Goal: Task Accomplishment & Management: Manage account settings

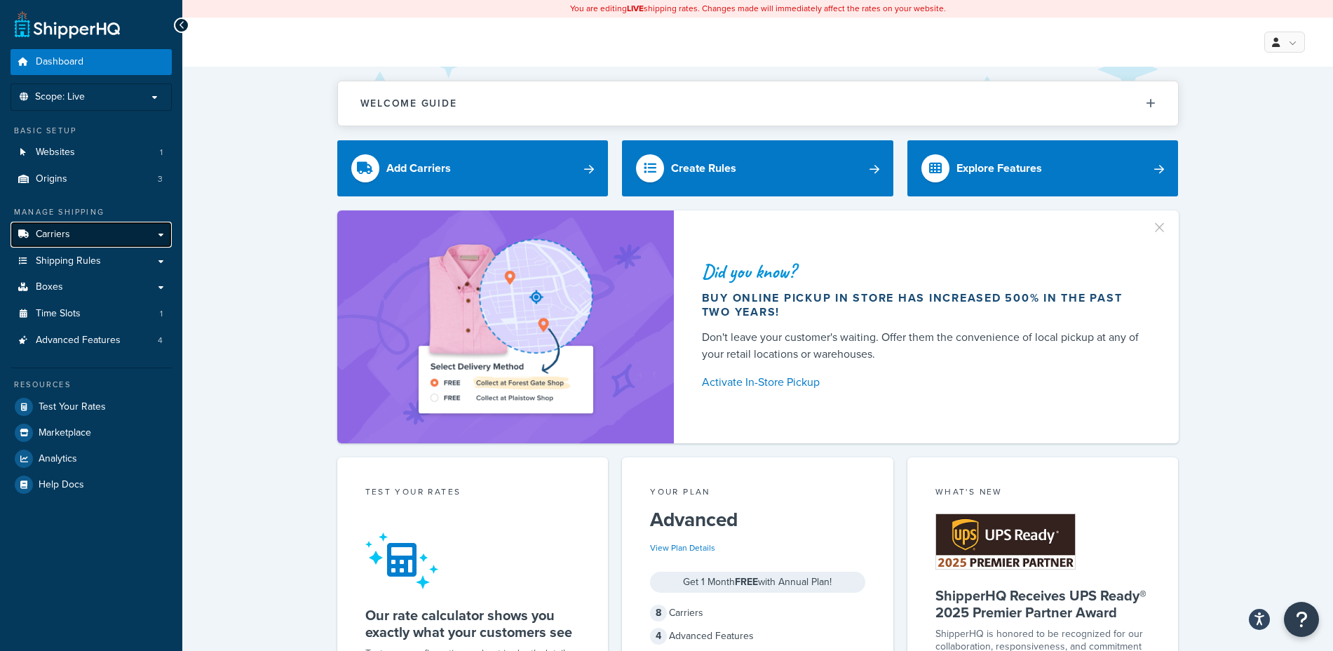
click at [75, 229] on link "Carriers" at bounding box center [91, 235] width 161 height 26
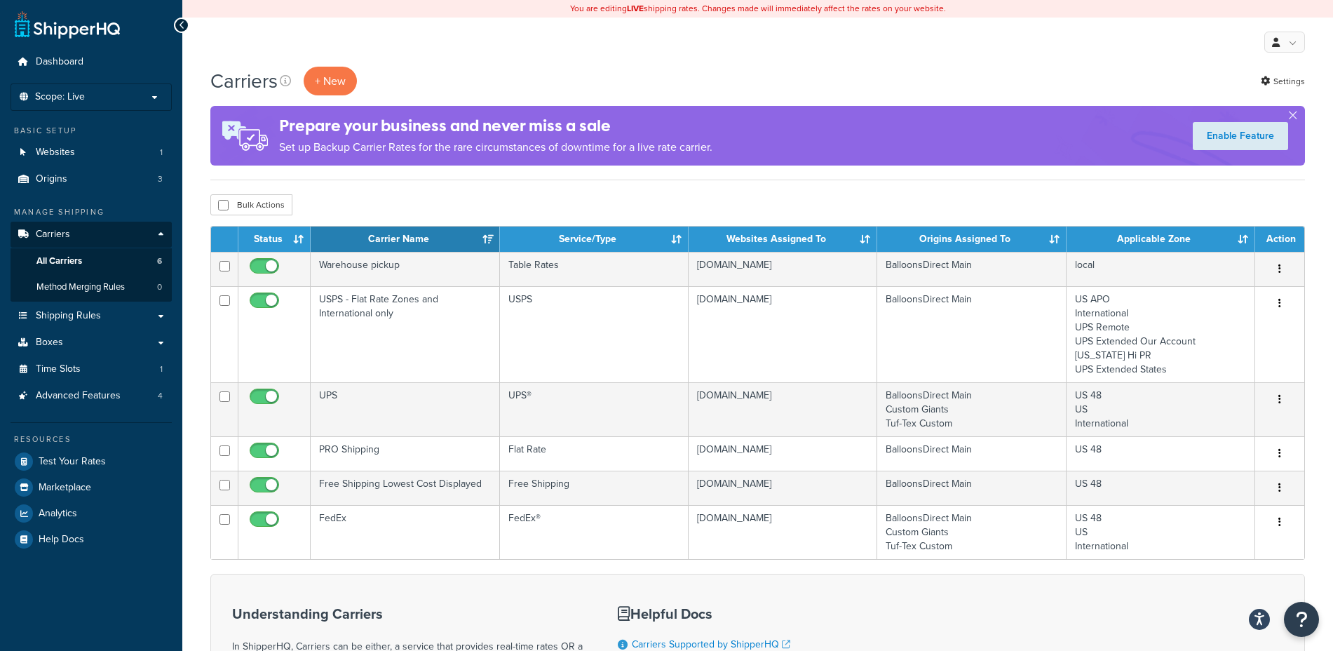
click at [529, 133] on h4 "Prepare your business and never miss a sale" at bounding box center [495, 125] width 433 height 23
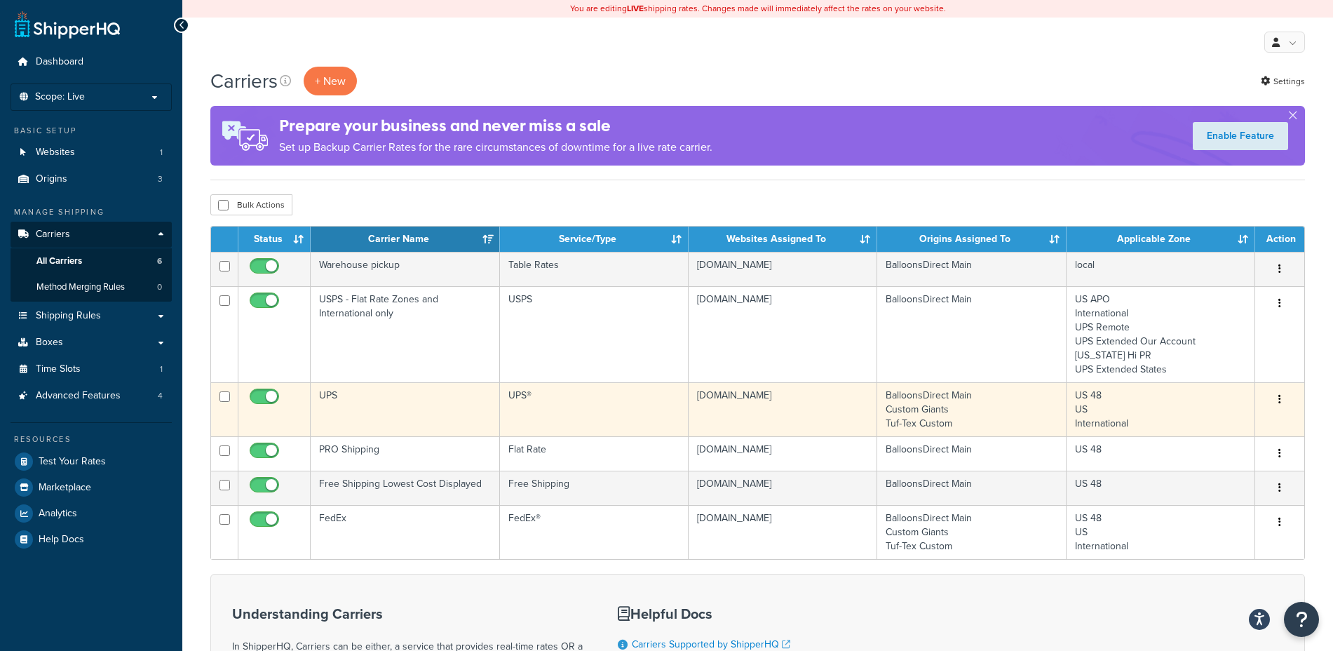
click at [1281, 399] on icon "button" at bounding box center [1279, 399] width 3 height 10
click at [1197, 426] on link "Edit" at bounding box center [1223, 427] width 111 height 29
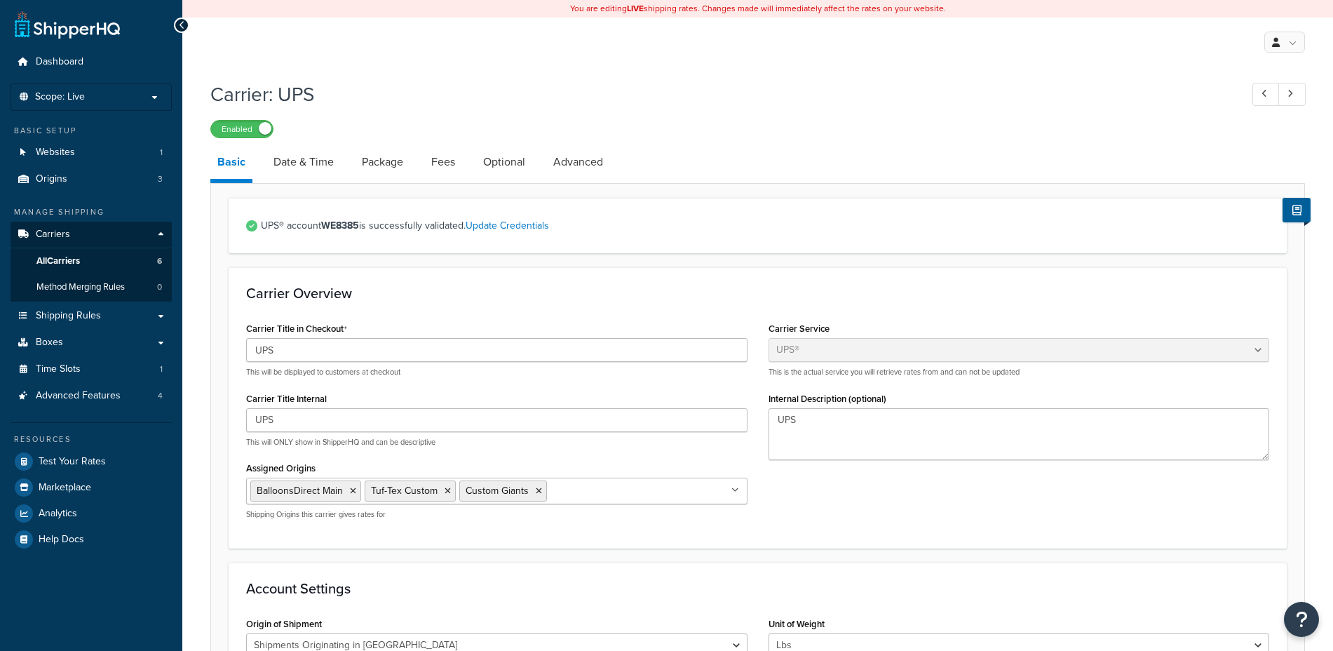
select select "ups"
select select "us"
select select "02"
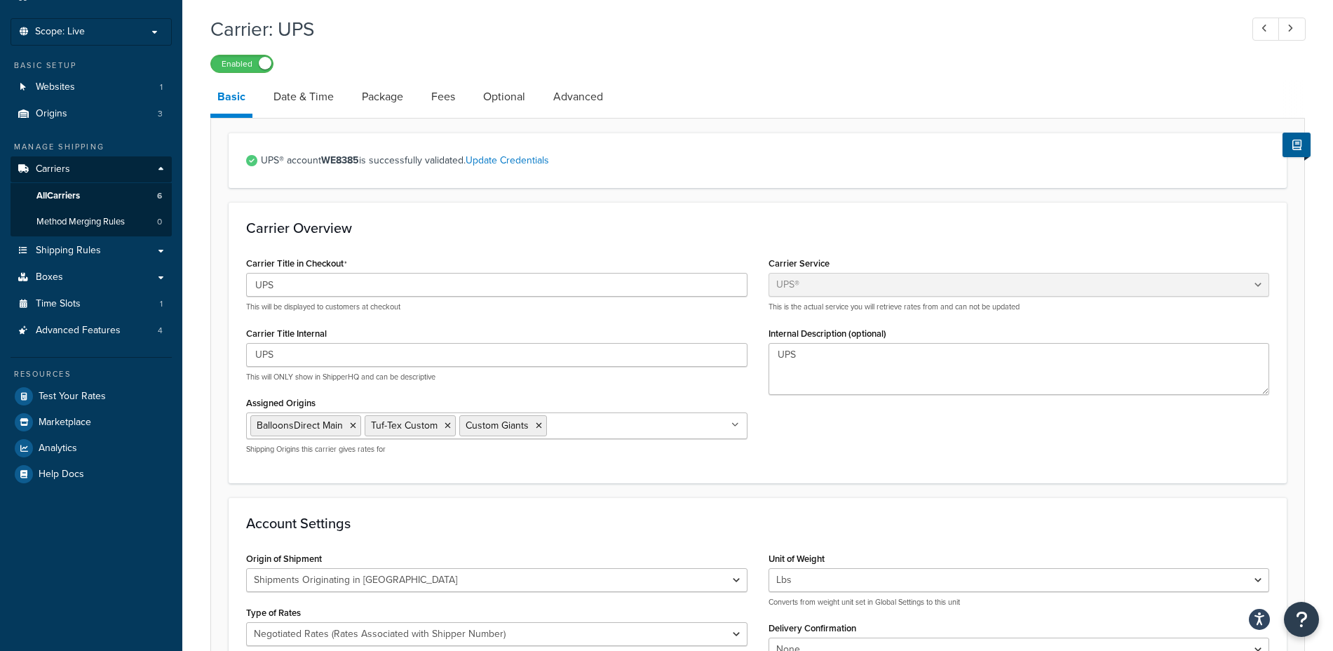
scroll to position [60, 0]
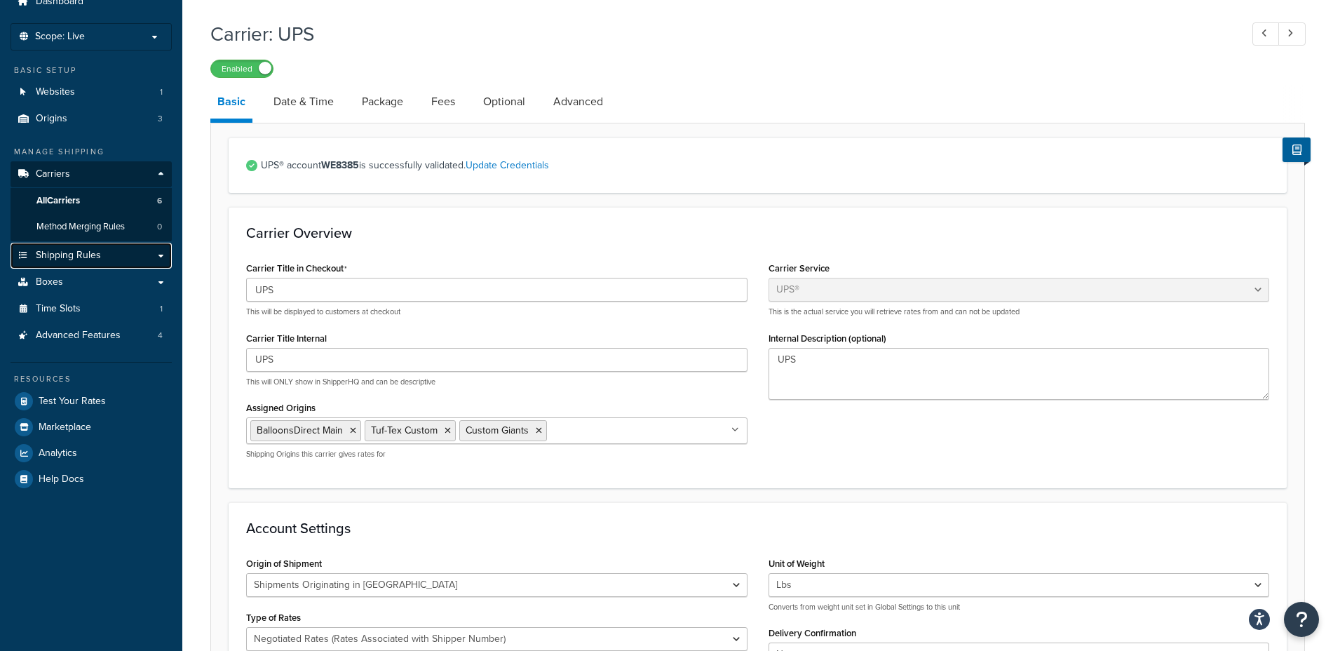
click at [91, 250] on span "Shipping Rules" at bounding box center [68, 256] width 65 height 12
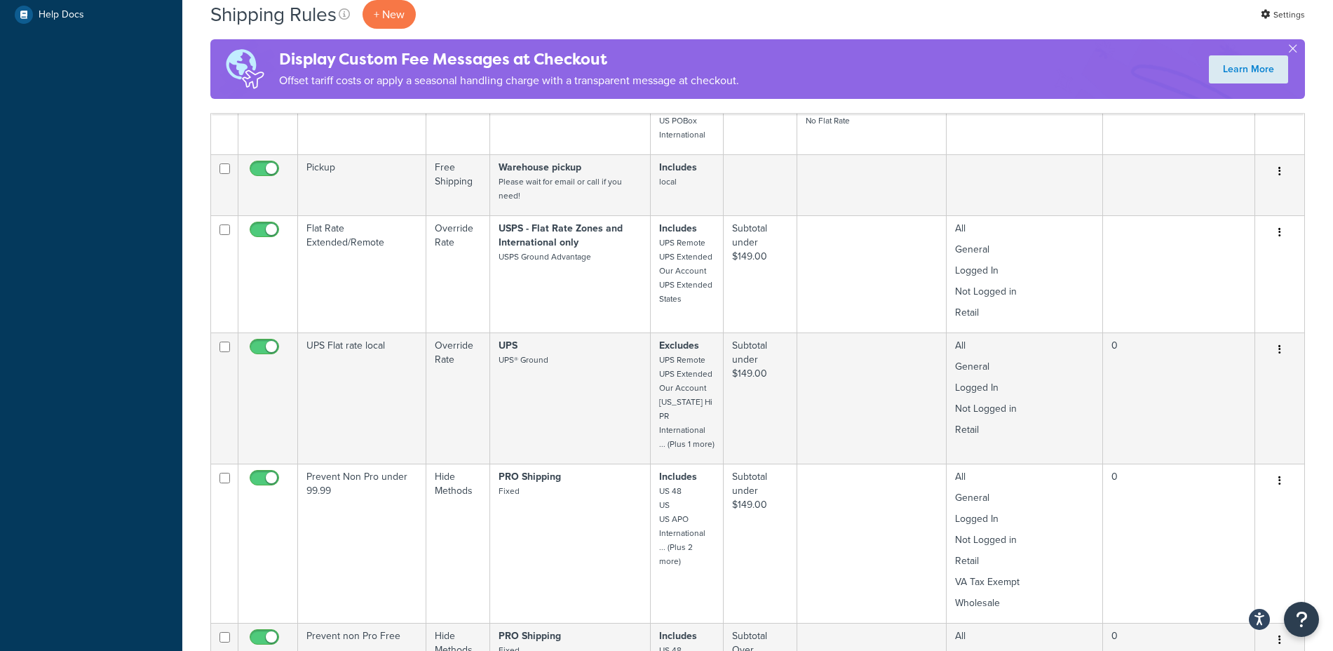
scroll to position [611, 0]
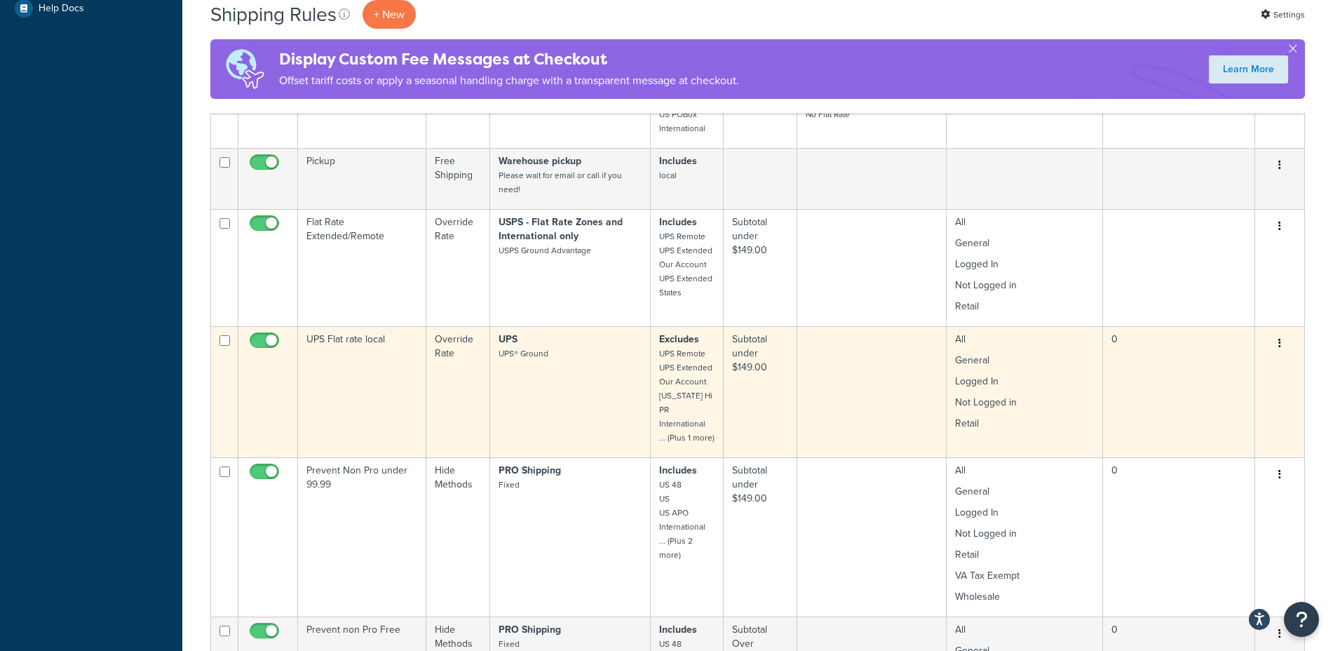
click at [1278, 342] on button "button" at bounding box center [1280, 343] width 20 height 22
click at [1208, 368] on link "Edit" at bounding box center [1233, 370] width 111 height 29
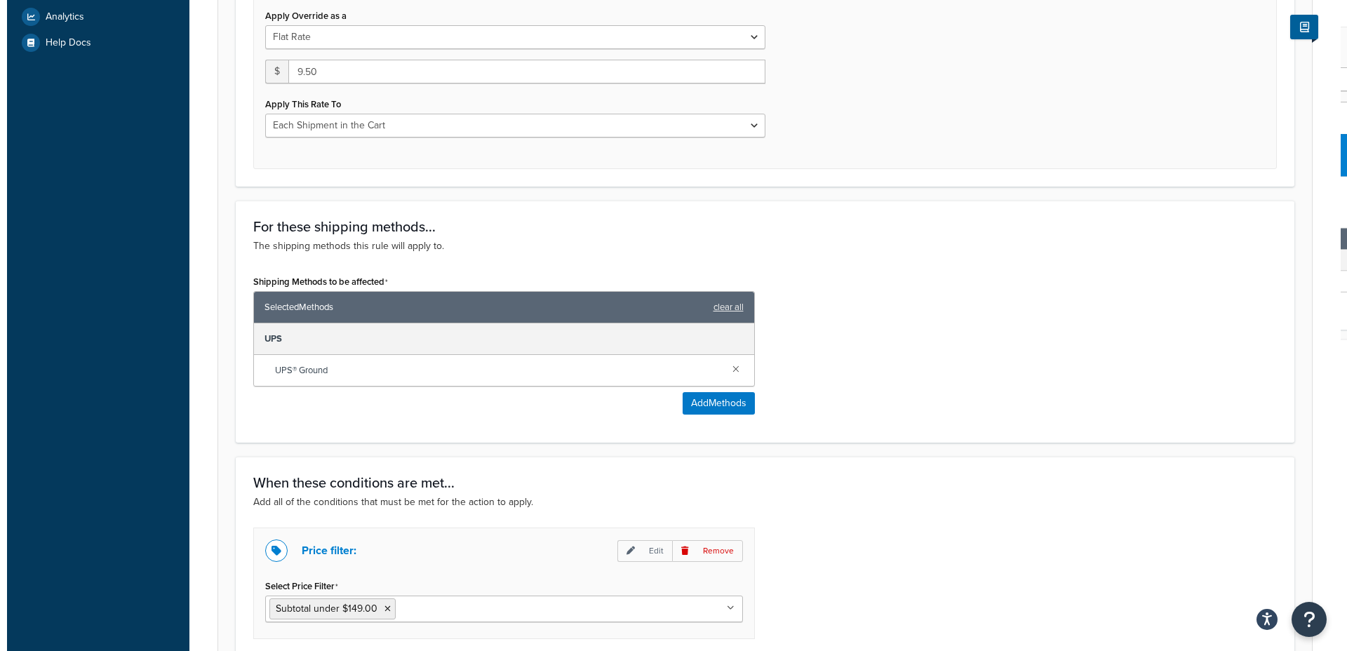
scroll to position [567, 0]
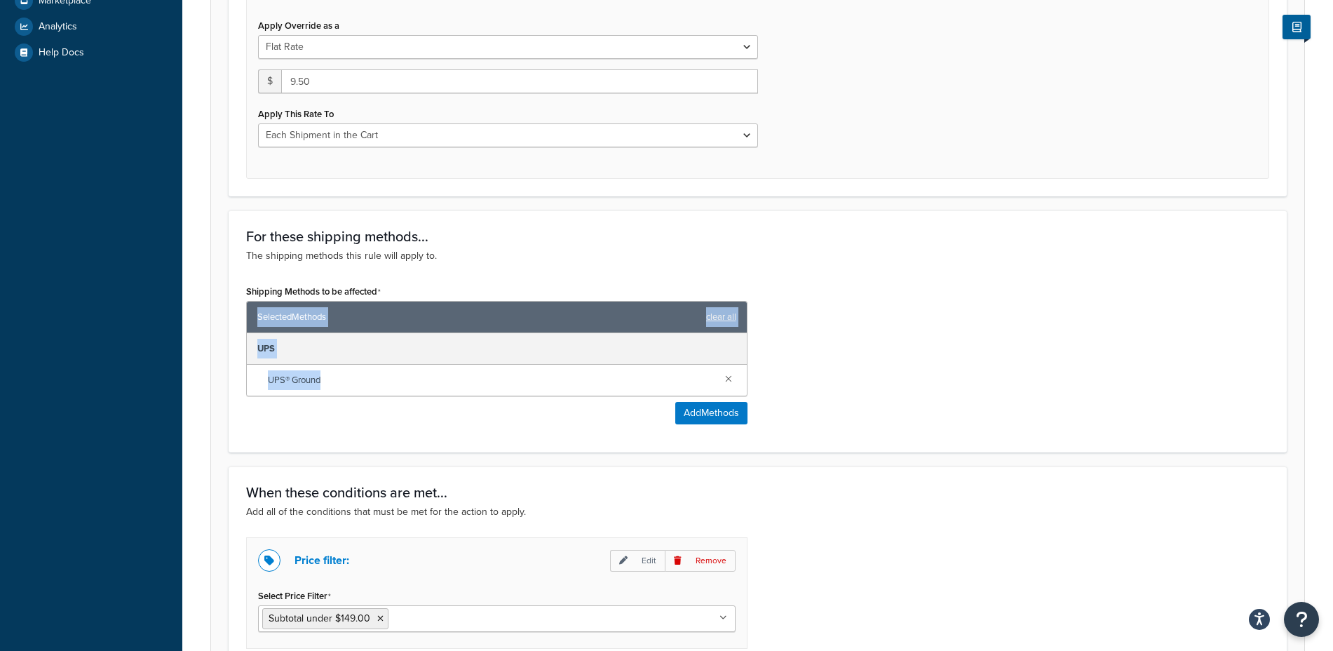
drag, startPoint x: 1149, startPoint y: 365, endPoint x: 1041, endPoint y: 290, distance: 132.5
click at [1041, 290] on div "Shipping Methods to be affected Selected Methods clear all UPS UPS® Ground Add …" at bounding box center [758, 358] width 1044 height 154
click at [965, 335] on div "Shipping Methods to be affected Selected Methods clear all UPS UPS® Ground Add …" at bounding box center [758, 358] width 1044 height 154
click at [703, 412] on button "Add Methods" at bounding box center [711, 413] width 72 height 22
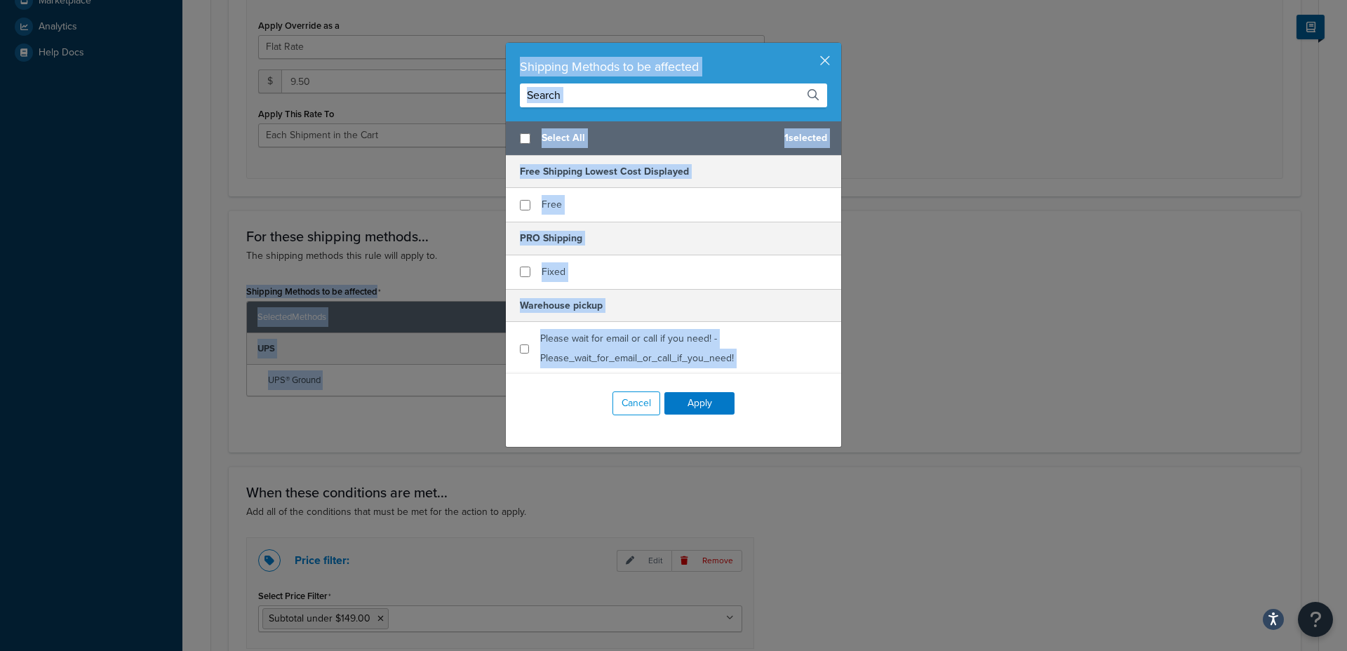
click at [703, 412] on div "Shipping Methods to be affected Select All 1 selected Free Shipping Lowest Cost…" at bounding box center [673, 325] width 1347 height 651
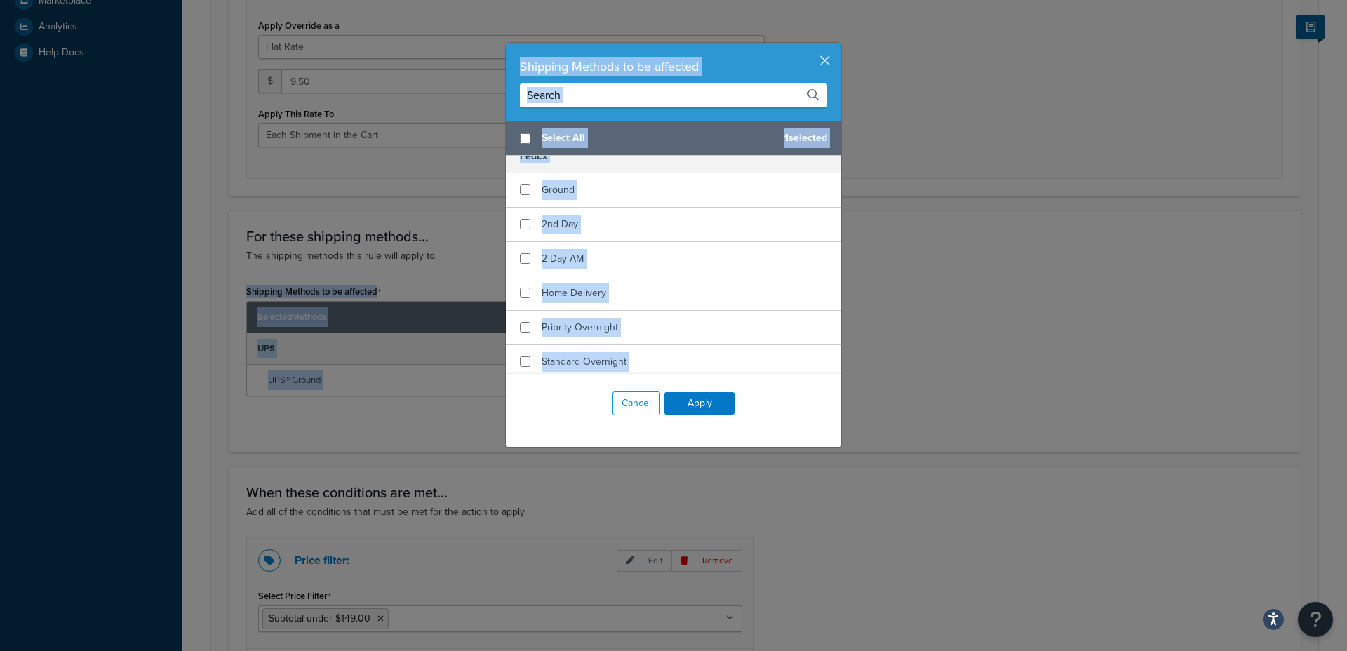
scroll to position [232, 0]
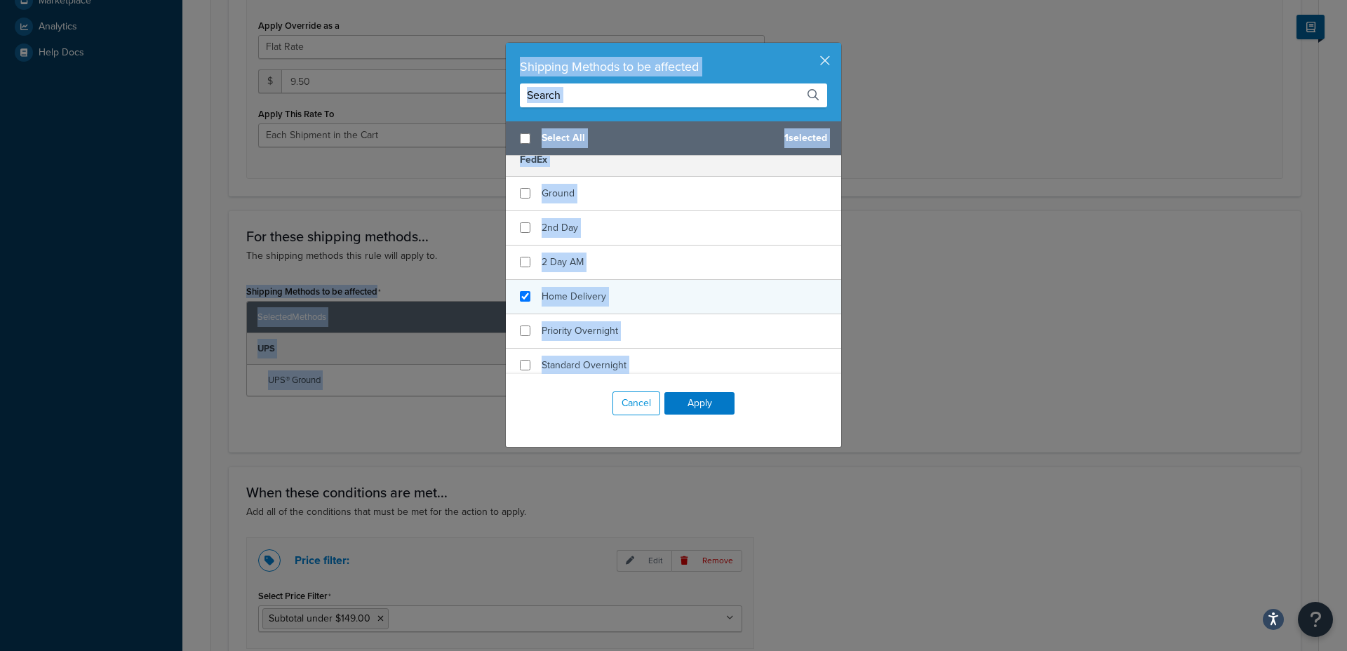
checkbox input "true"
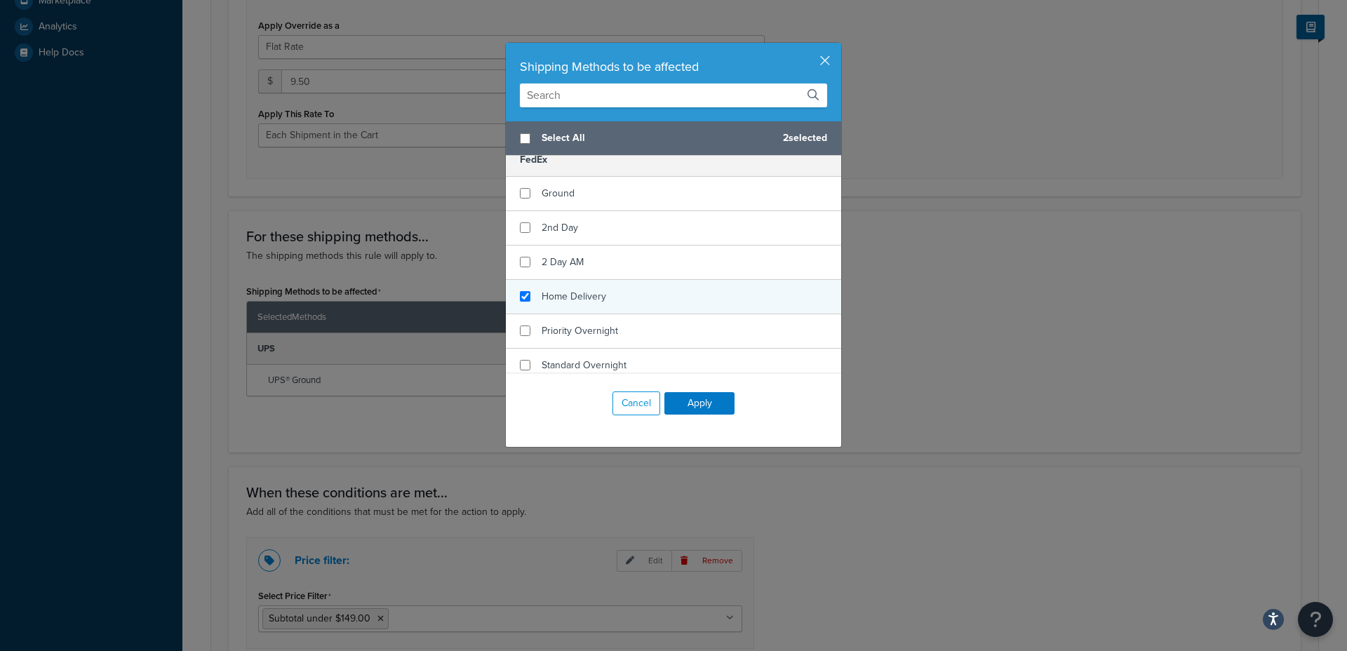
click at [610, 290] on div "Home Delivery" at bounding box center [673, 297] width 335 height 34
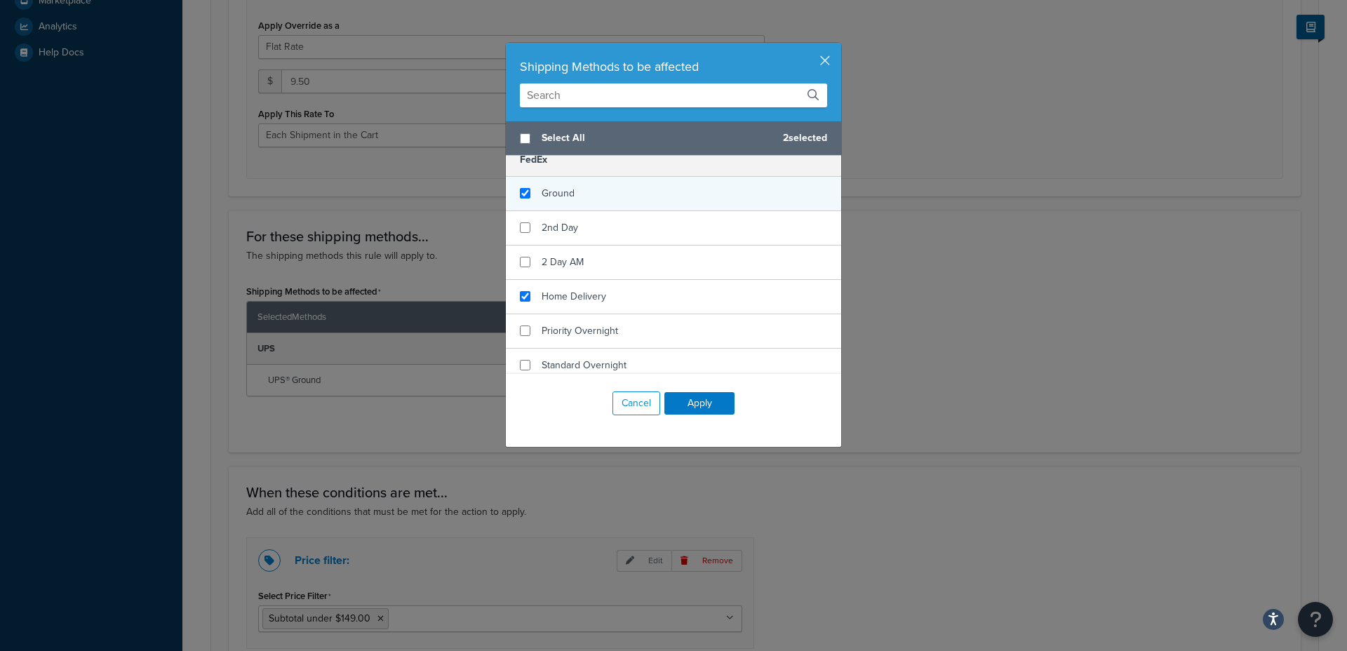
checkbox input "true"
click at [602, 186] on div "Ground" at bounding box center [673, 194] width 335 height 34
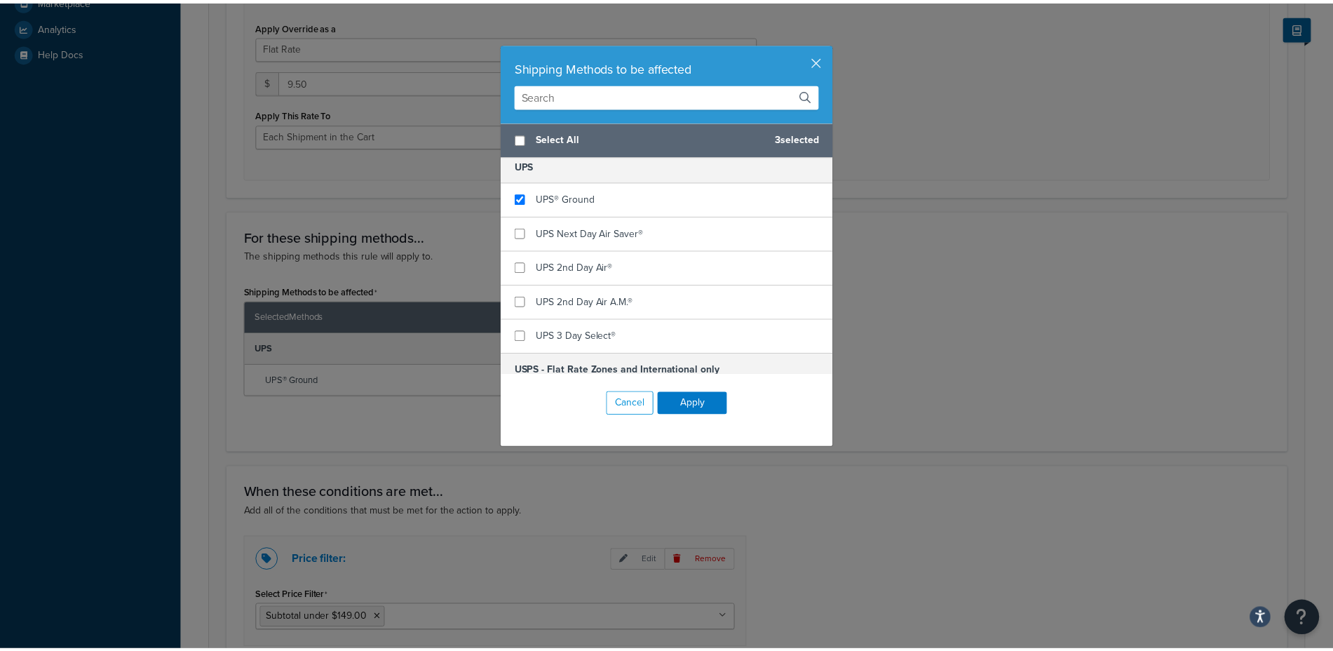
scroll to position [924, 0]
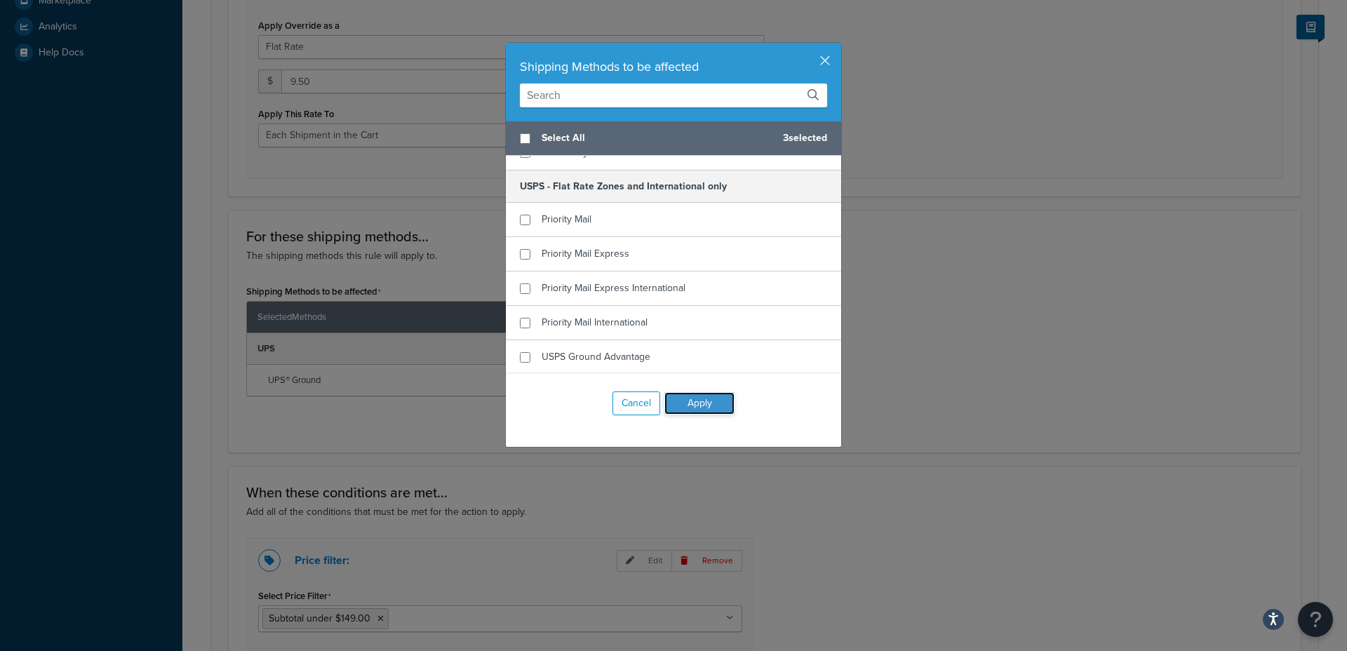
click at [691, 399] on button "Apply" at bounding box center [699, 403] width 70 height 22
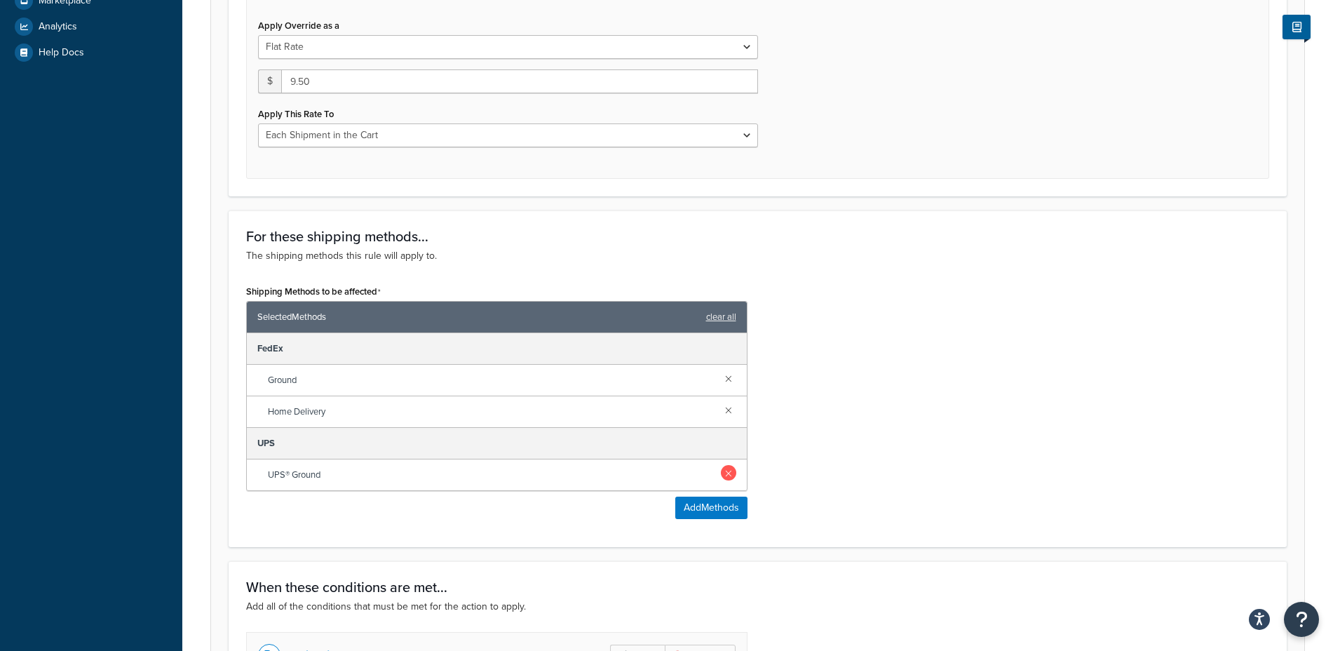
click at [726, 468] on link at bounding box center [728, 472] width 15 height 15
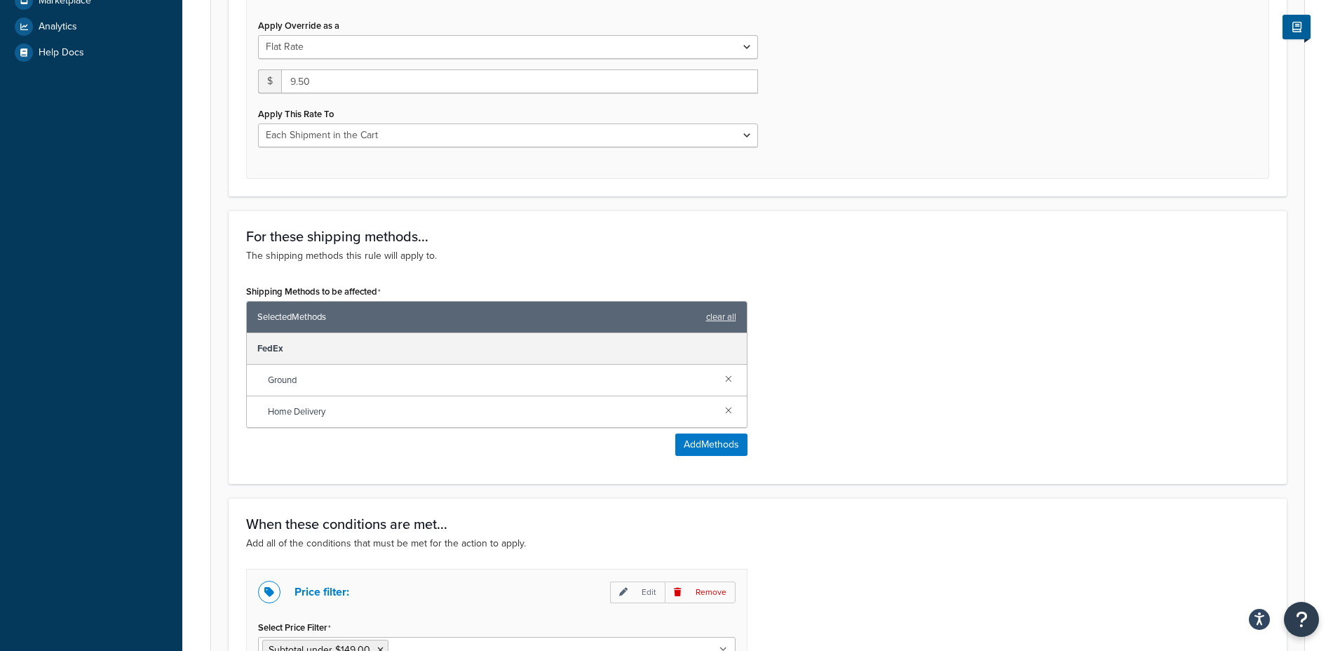
scroll to position [1055, 0]
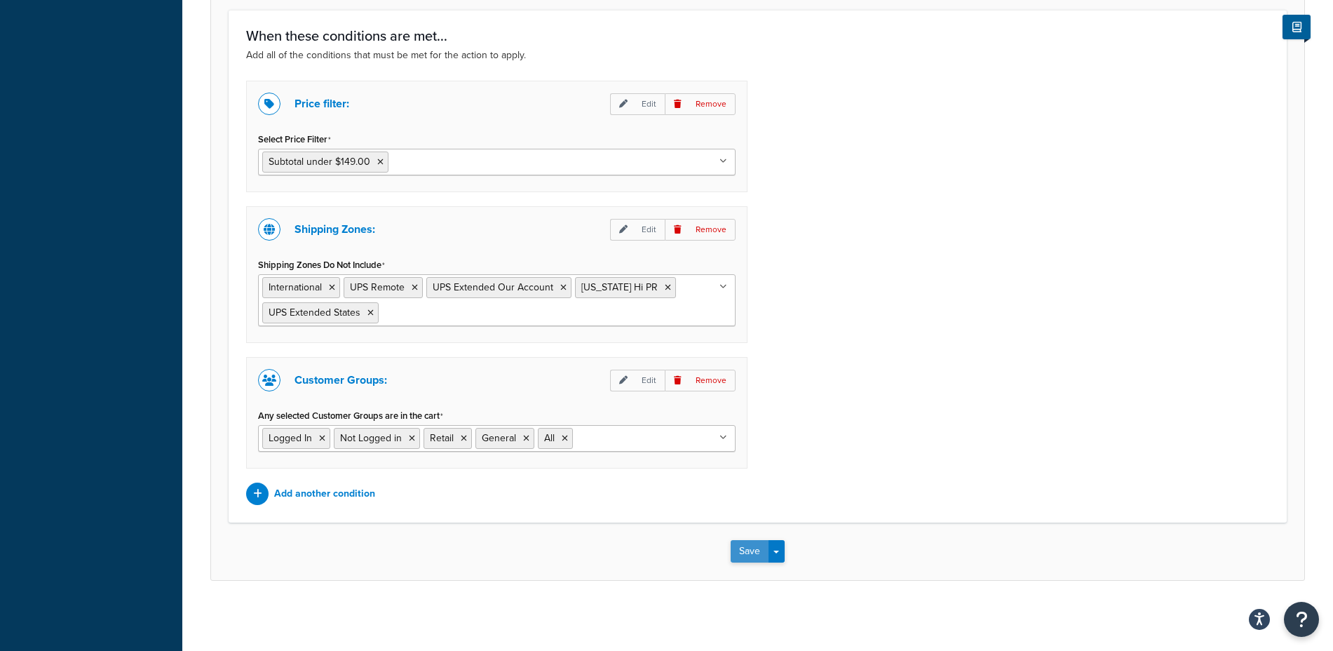
click at [747, 544] on button "Save" at bounding box center [750, 551] width 38 height 22
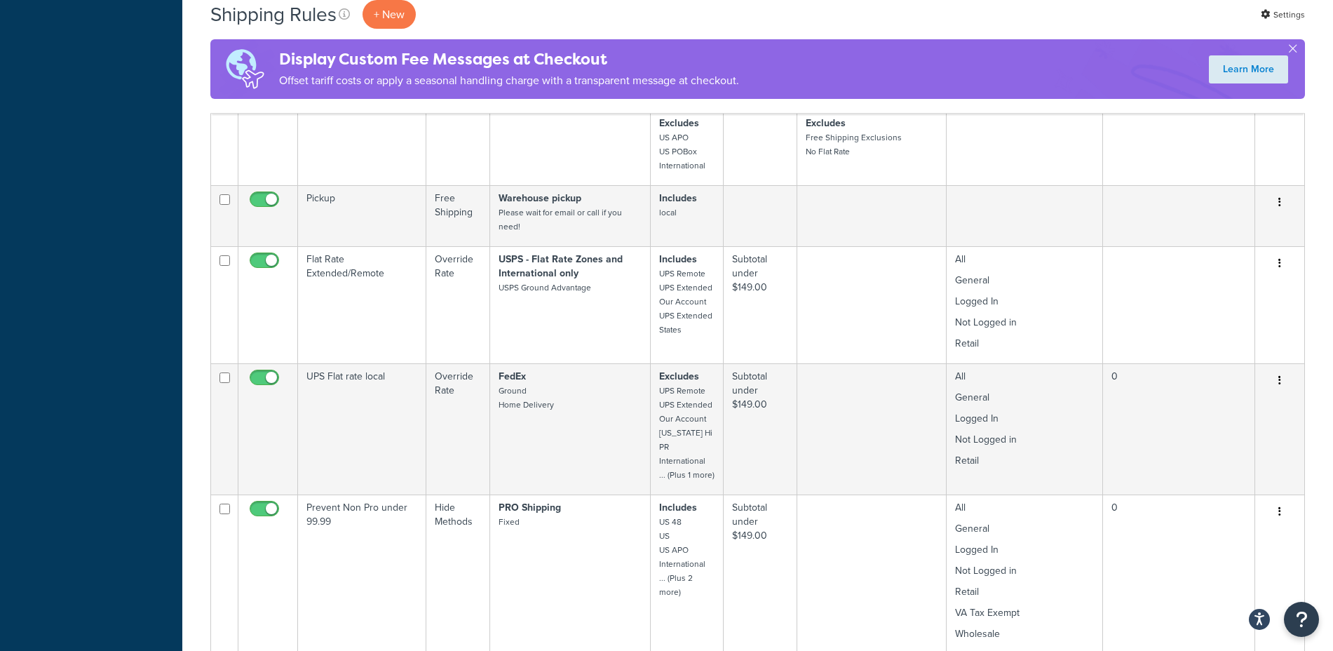
scroll to position [663, 0]
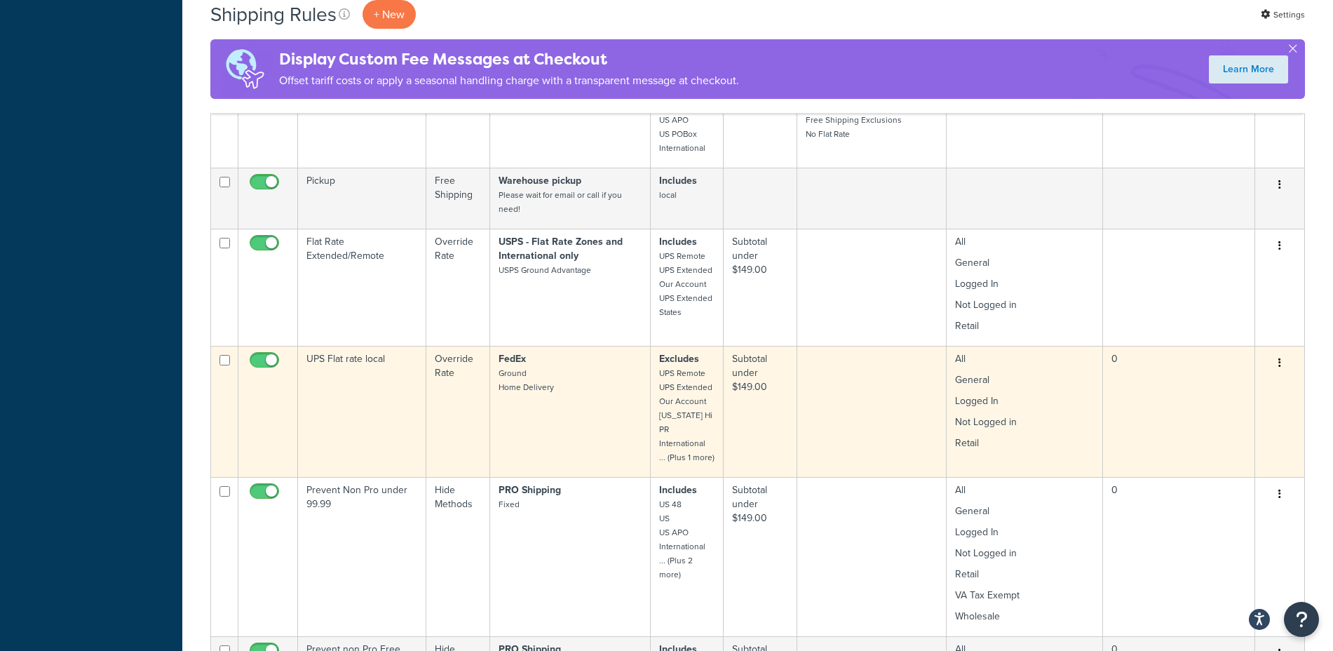
click at [1274, 363] on button "button" at bounding box center [1280, 363] width 20 height 22
click at [1213, 385] on link "Edit" at bounding box center [1233, 389] width 111 height 29
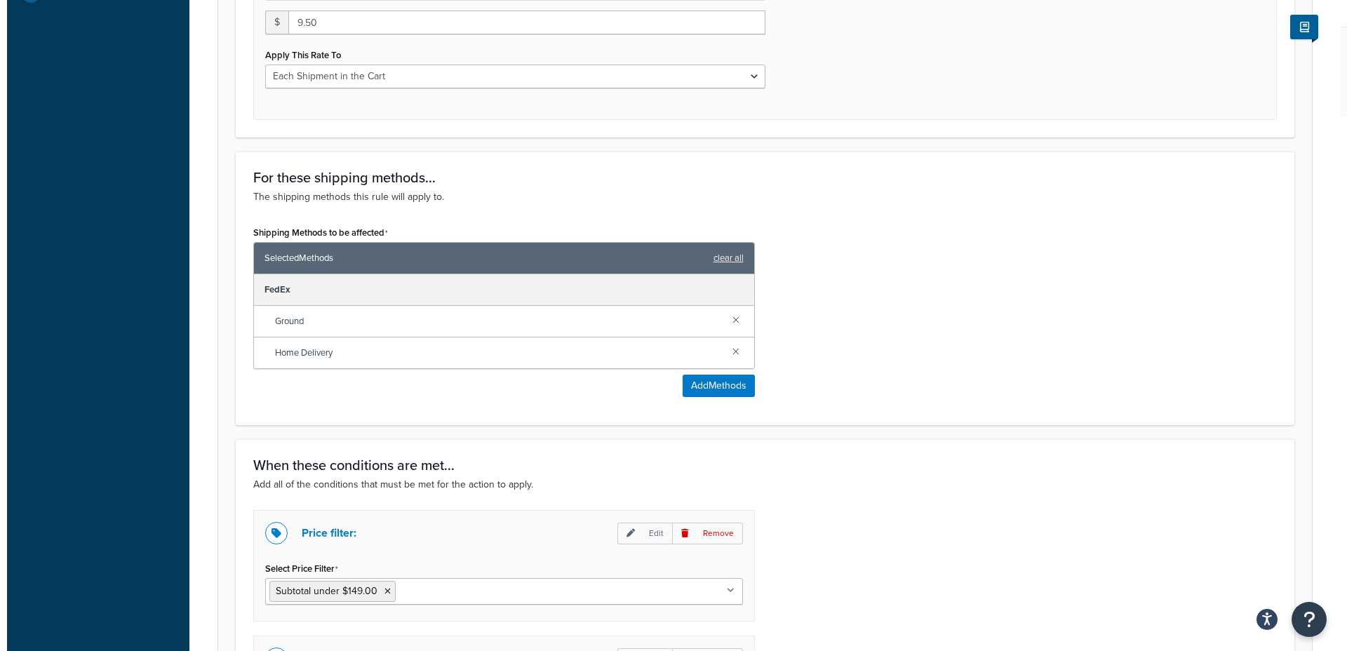
scroll to position [633, 0]
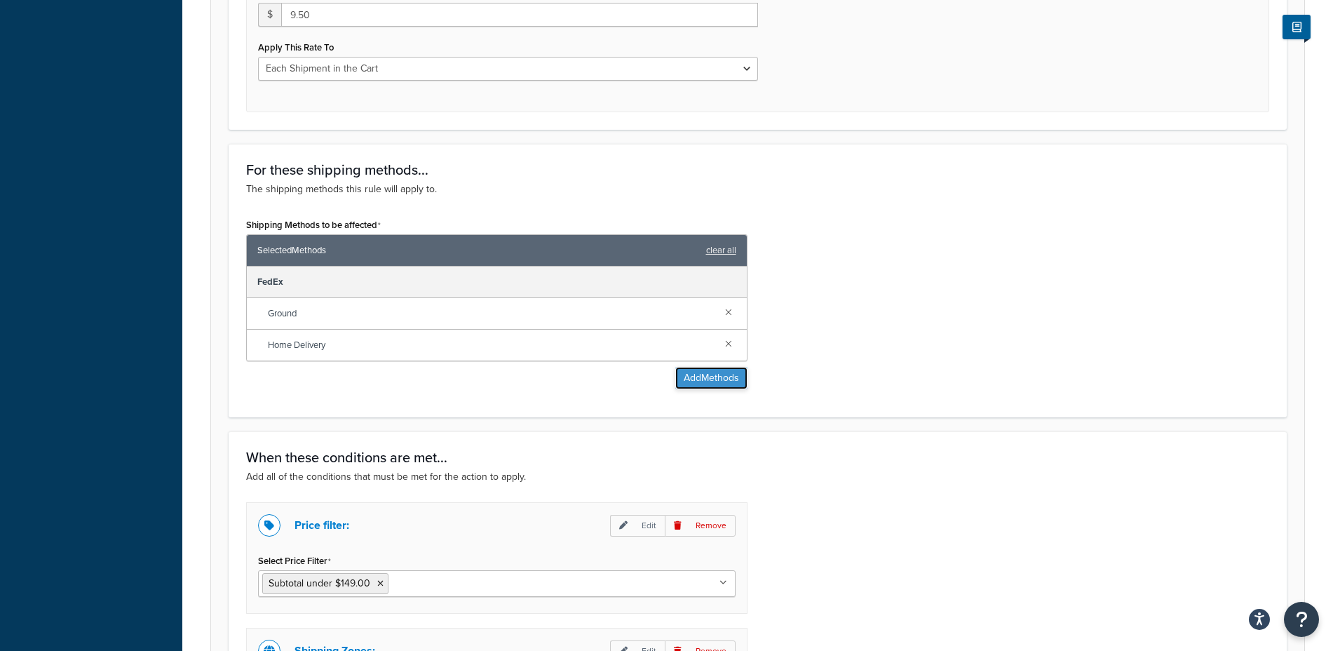
click at [713, 377] on button "Add Methods" at bounding box center [711, 378] width 72 height 22
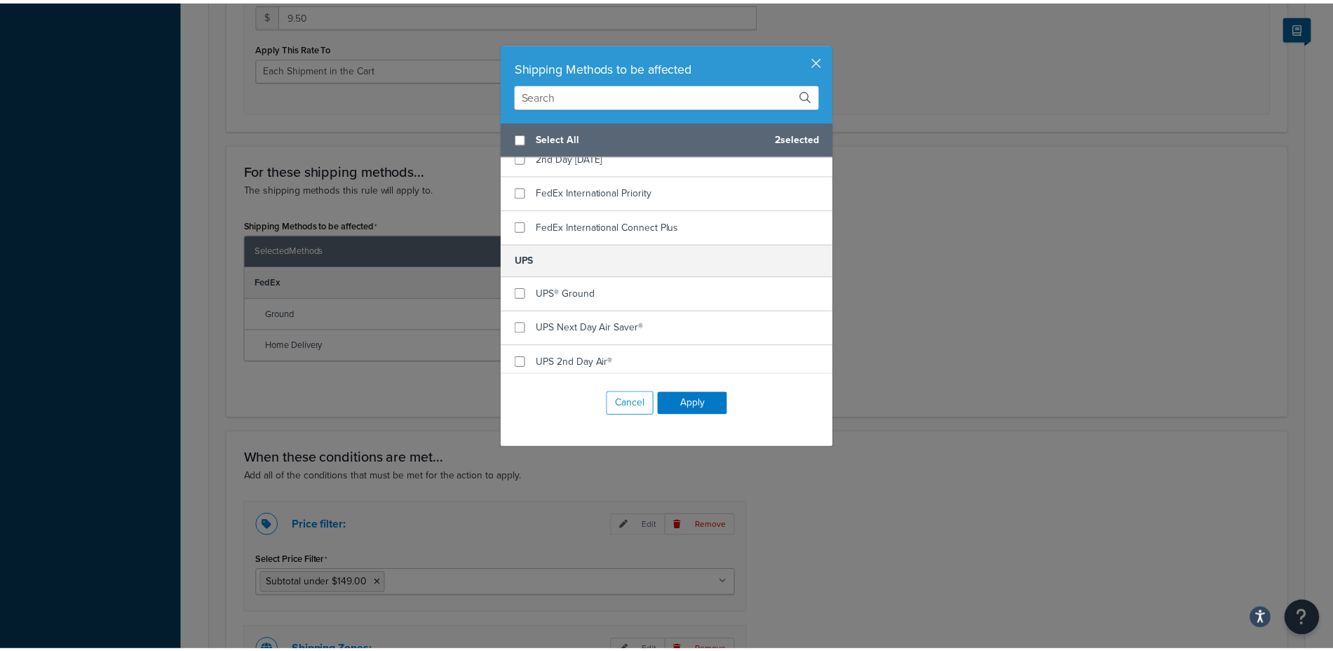
scroll to position [663, 0]
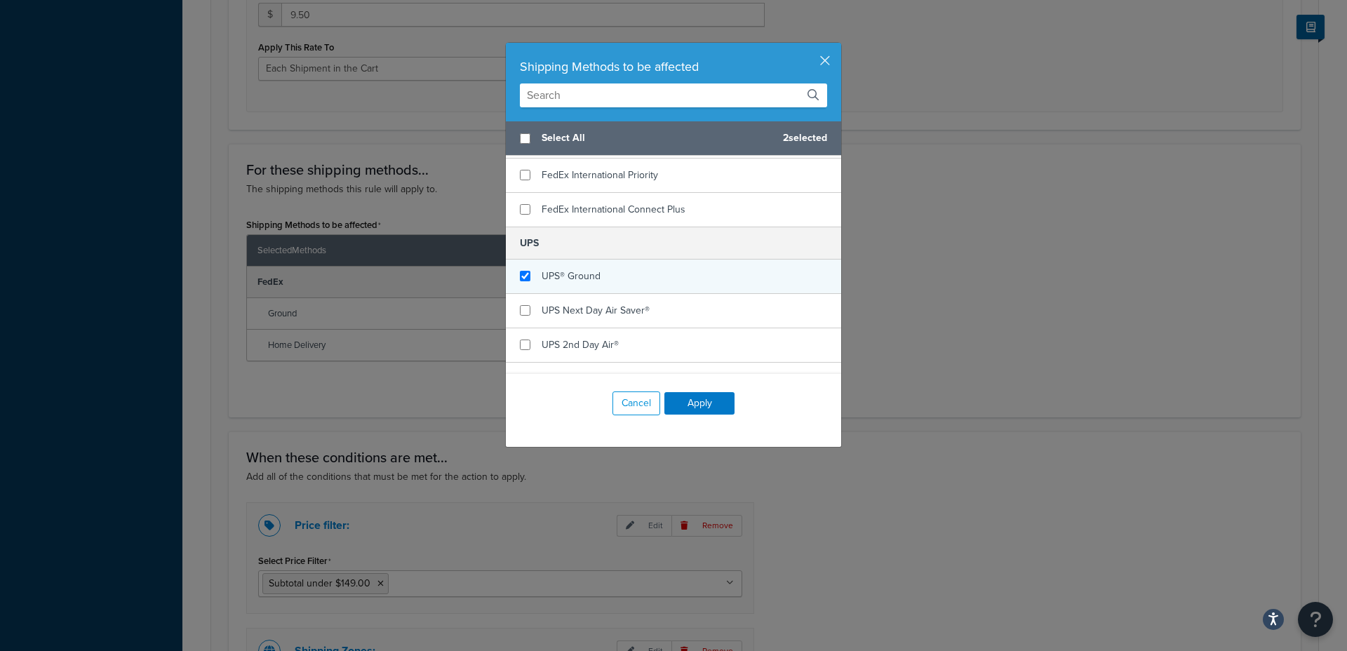
checkbox input "true"
click at [656, 283] on div "UPS® Ground" at bounding box center [673, 276] width 335 height 34
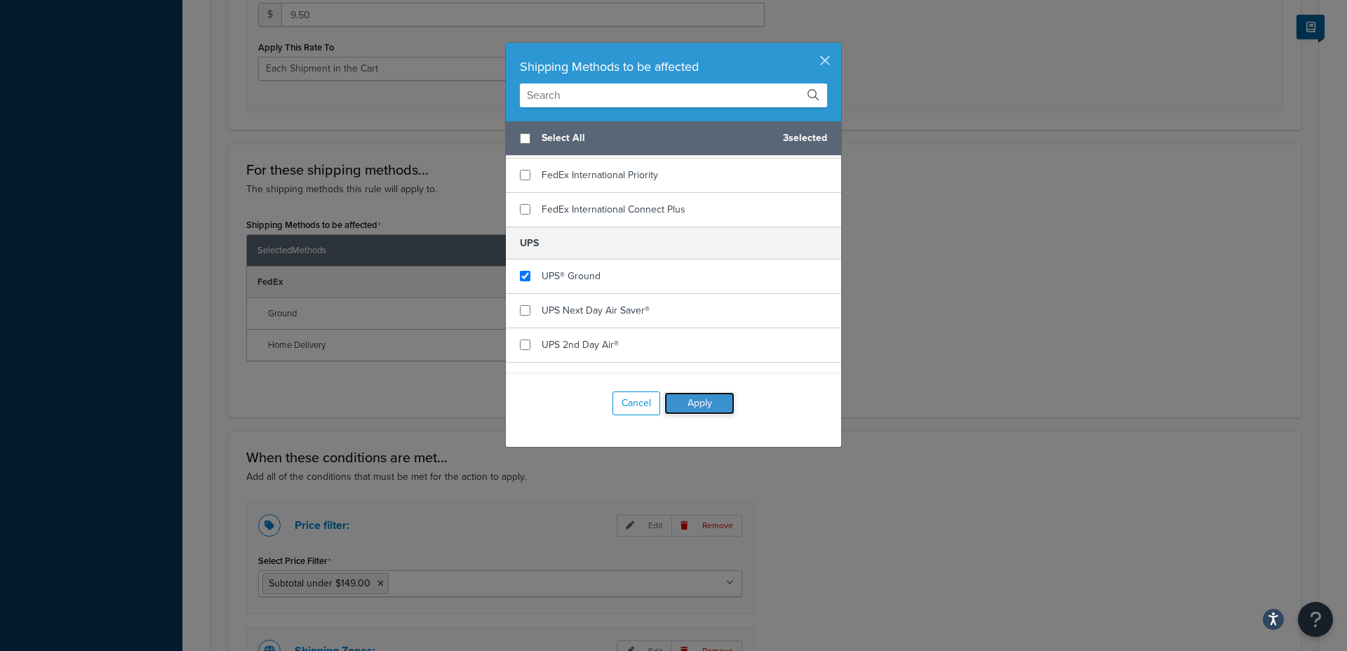
click at [694, 398] on button "Apply" at bounding box center [699, 403] width 70 height 22
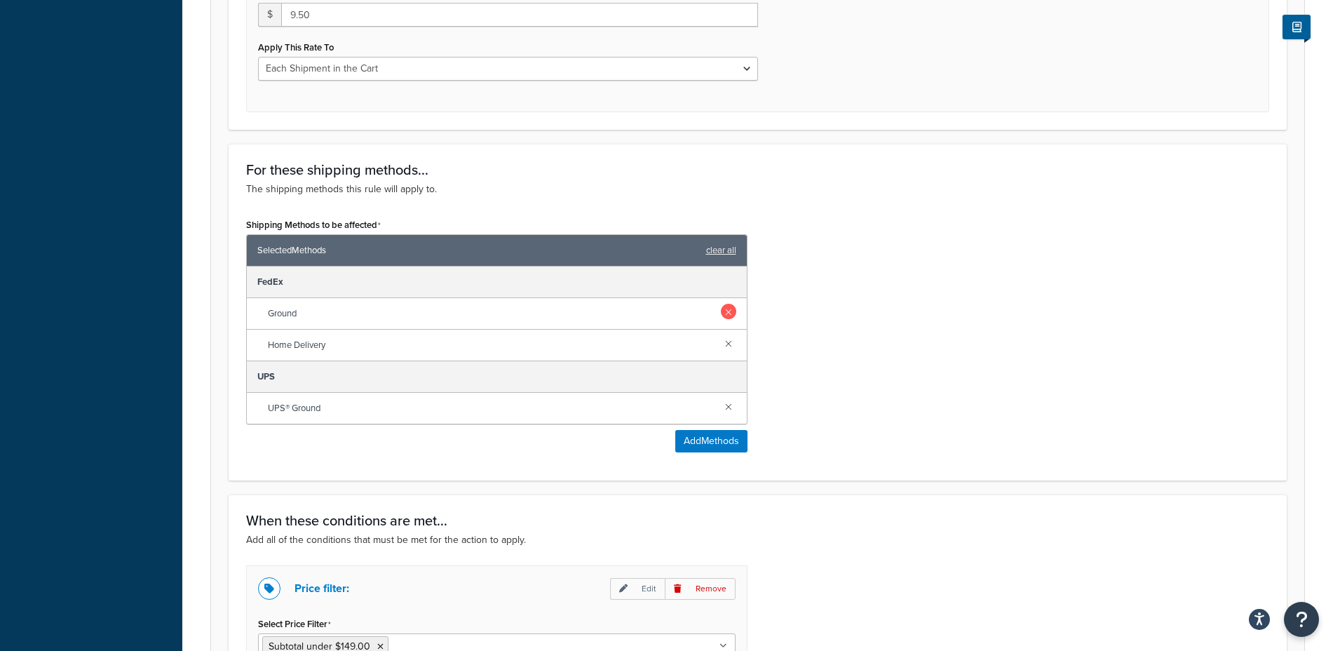
click at [724, 311] on link at bounding box center [728, 311] width 15 height 15
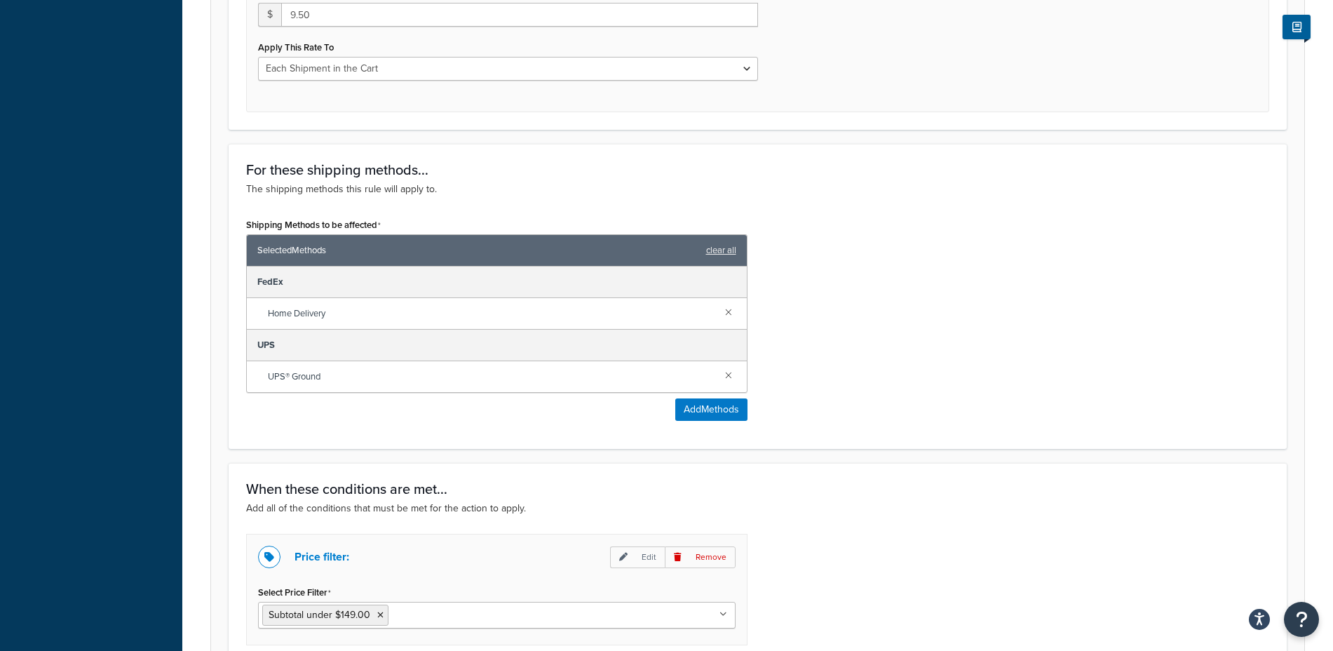
click at [724, 311] on link at bounding box center [728, 311] width 15 height 15
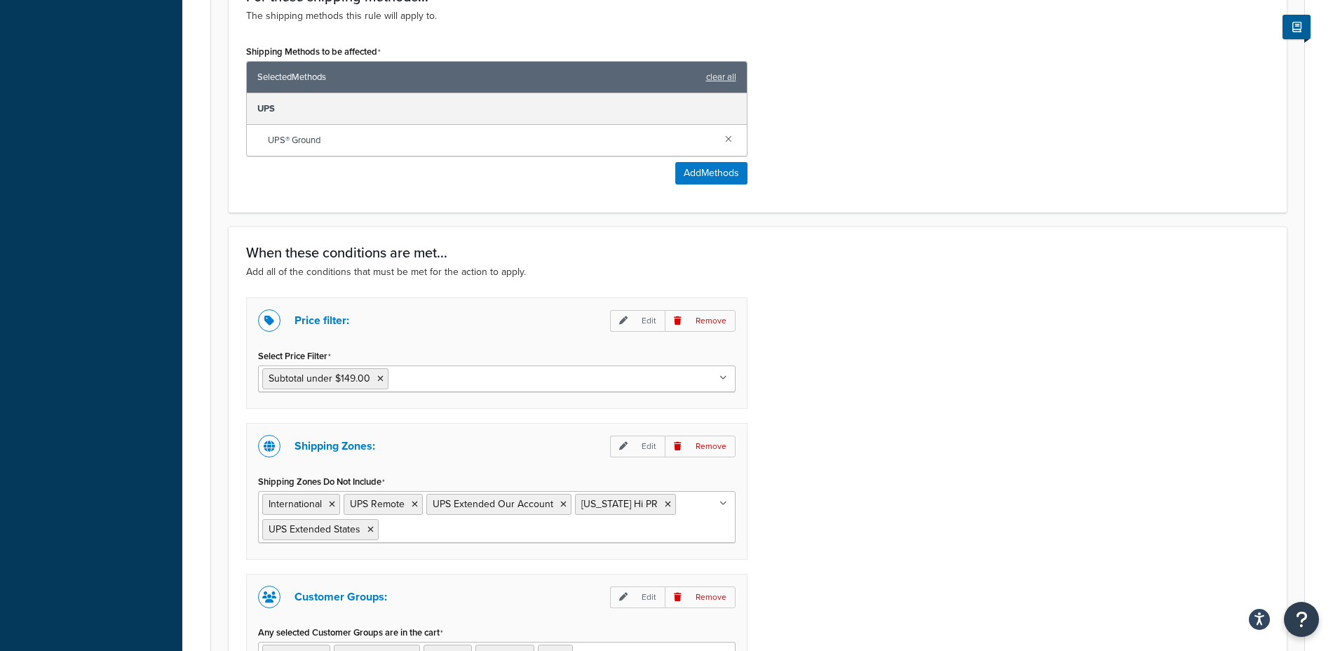
scroll to position [1023, 0]
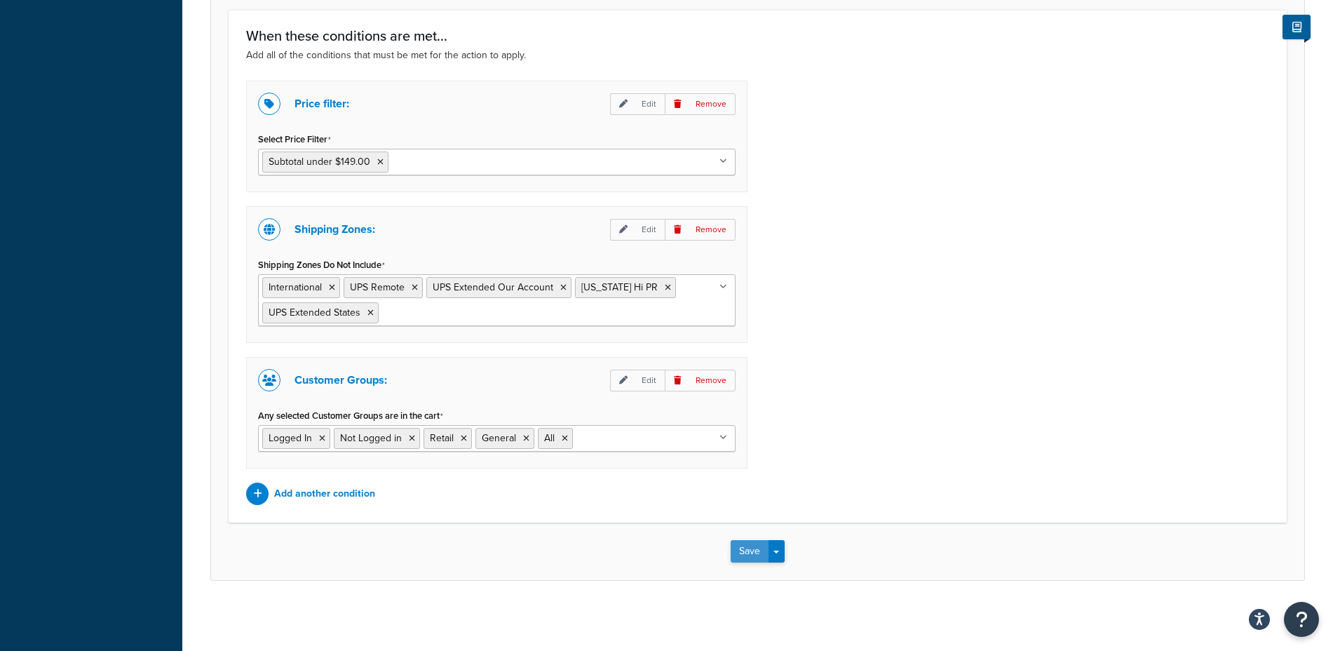
click at [748, 555] on button "Save" at bounding box center [750, 551] width 38 height 22
